Goal: Task Accomplishment & Management: Use online tool/utility

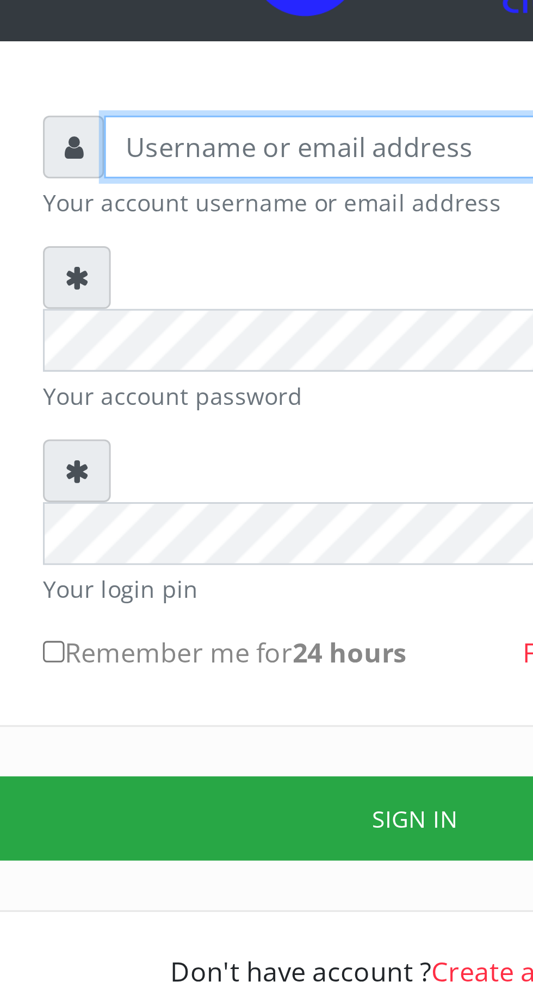
click at [192, 167] on input "text" at bounding box center [276, 159] width 224 height 21
type input "Musluky"
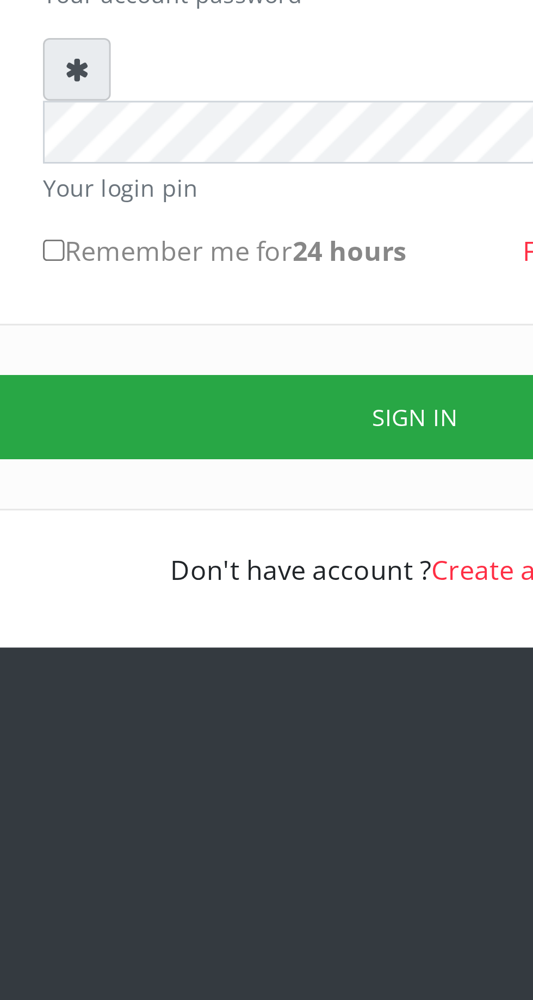
click at [256, 367] on button "Sign in" at bounding box center [266, 381] width 277 height 28
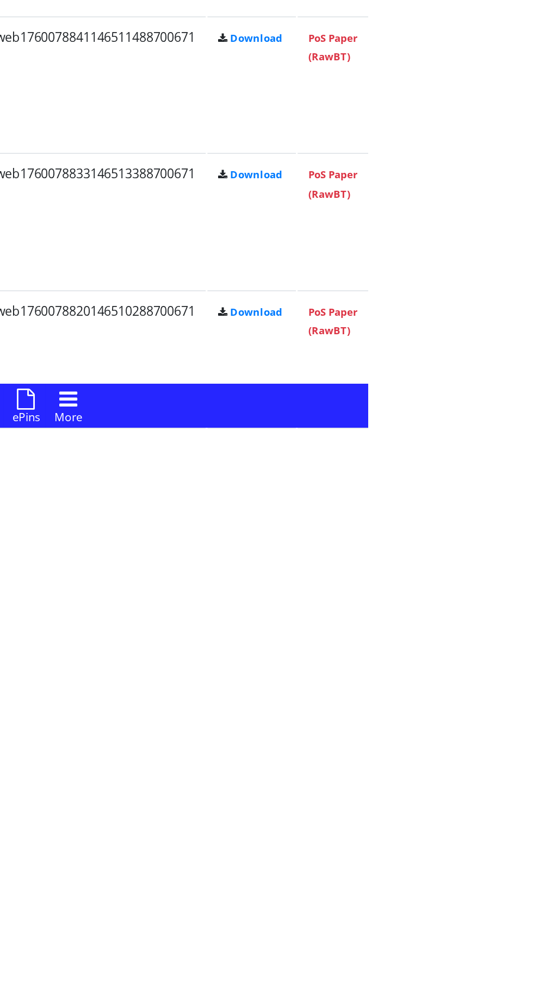
scroll to position [1419, 0]
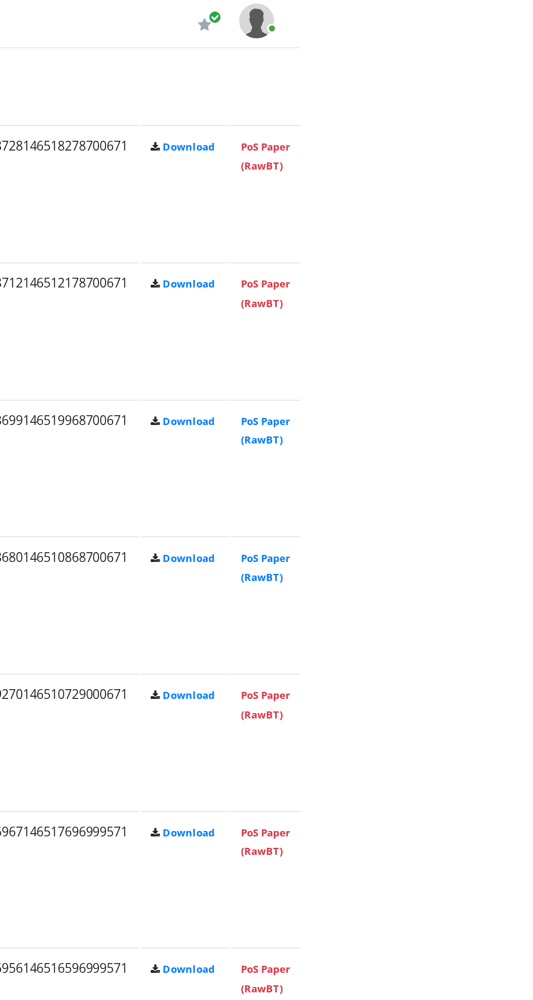
scroll to position [1148, 0]
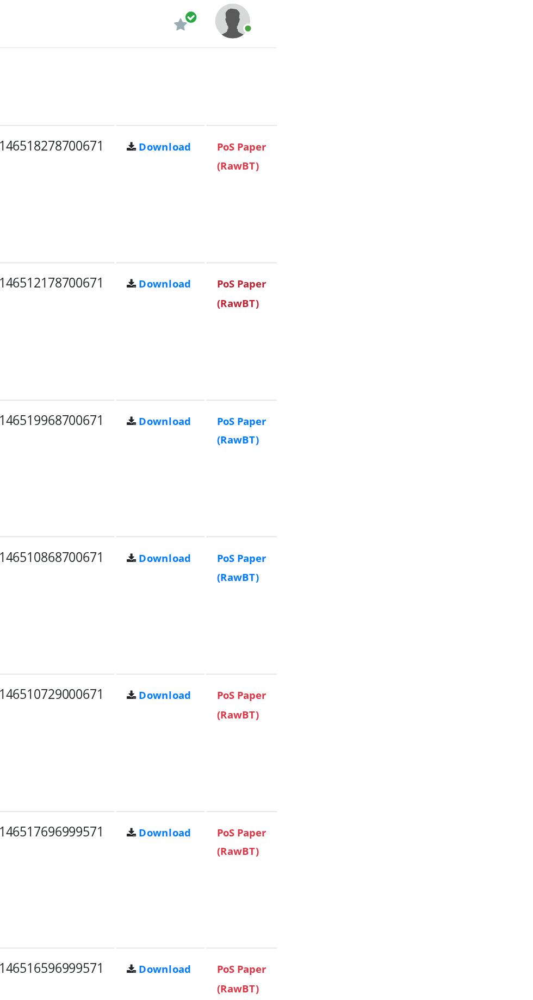
click at [526, 176] on link "PoS Paper (RawBT)" at bounding box center [511, 182] width 30 height 20
click at [526, 190] on link "PoS Paper (RawBT)" at bounding box center [511, 182] width 30 height 20
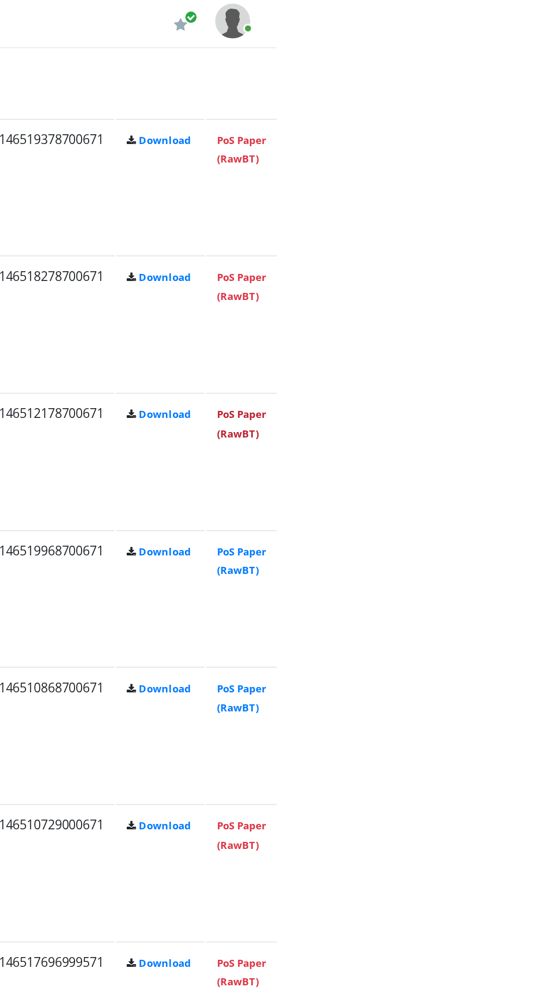
scroll to position [1065, 0]
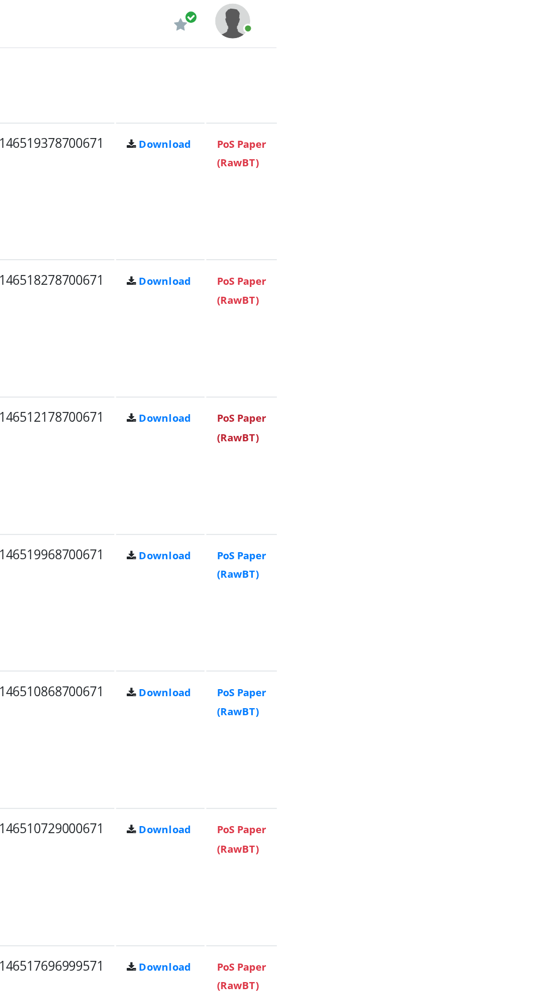
click at [526, 264] on link "PoS Paper (RawBT)" at bounding box center [511, 265] width 30 height 20
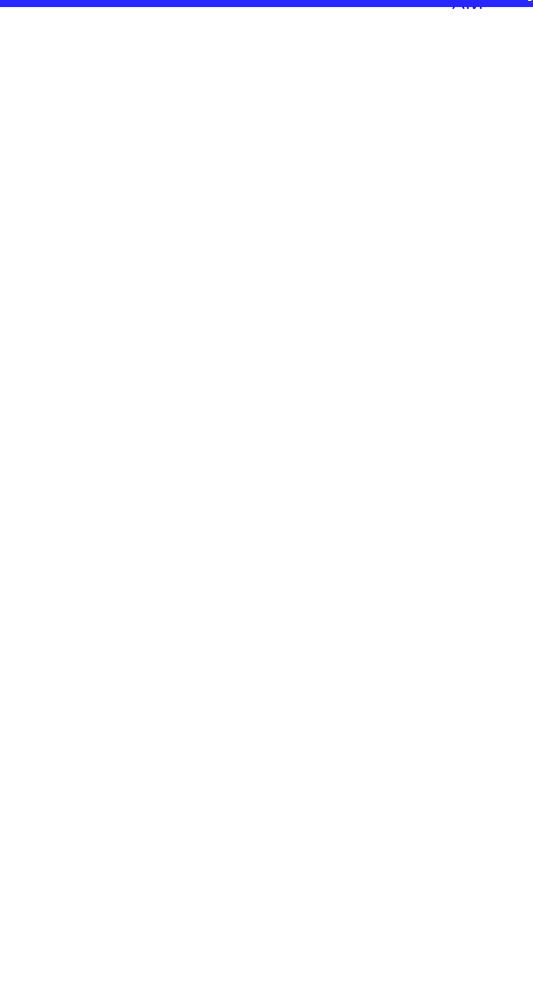
scroll to position [13, 0]
